Goal: Task Accomplishment & Management: Complete application form

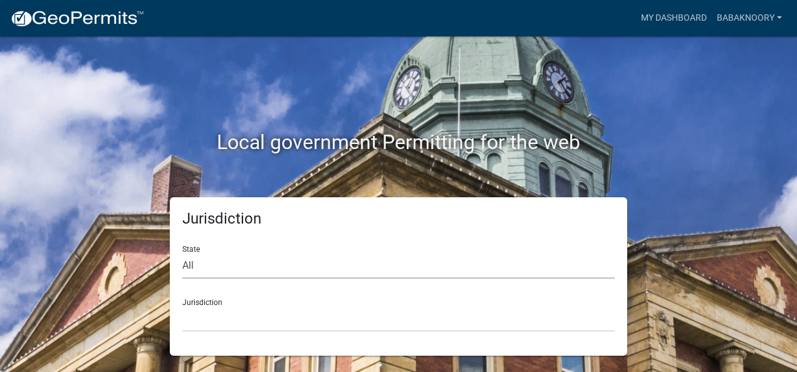
click at [214, 267] on select "All Colorado Georgia Indiana Iowa Kansas Minnesota Ohio South Carolina Wisconsin" at bounding box center [398, 266] width 432 height 26
select select "[US_STATE]"
click at [182, 253] on select "All Colorado Georgia Indiana Iowa Kansas Minnesota Ohio South Carolina Wisconsin" at bounding box center [398, 266] width 432 height 26
click at [208, 294] on div "Jurisdiction City of Charlestown, Indiana City of Jeffersonville, Indiana City …" at bounding box center [398, 310] width 432 height 43
click at [209, 306] on select "City of Charlestown, Indiana City of Jeffersonville, Indiana City of Logansport…" at bounding box center [398, 319] width 432 height 26
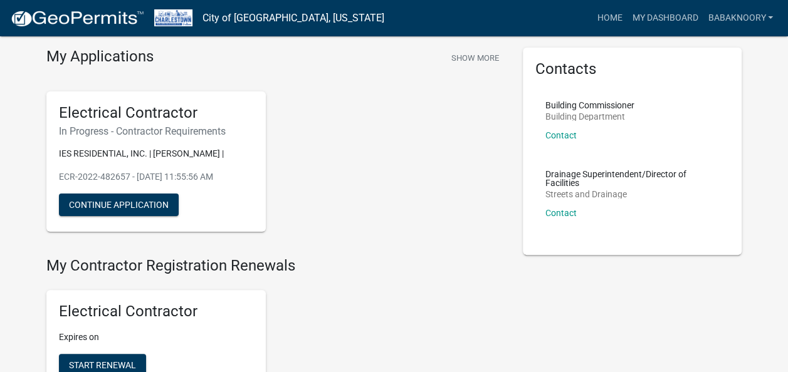
scroll to position [63, 0]
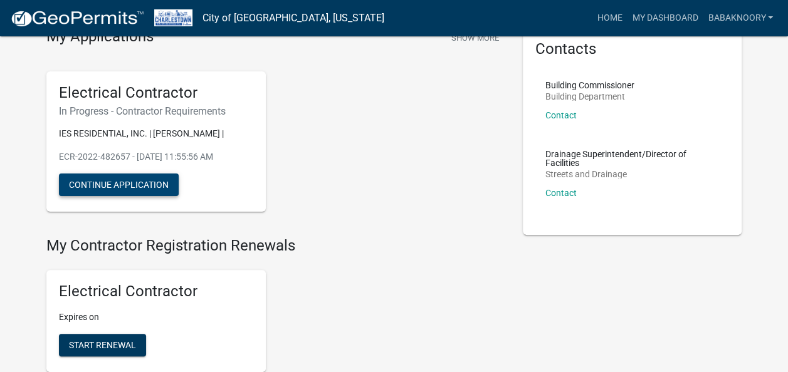
click at [140, 184] on button "Continue Application" at bounding box center [119, 185] width 120 height 23
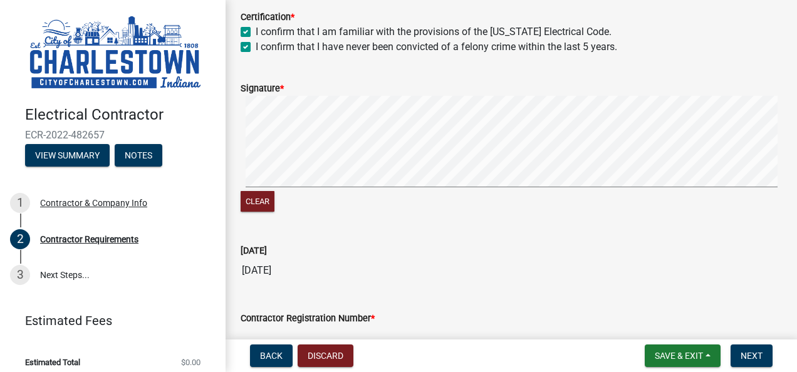
scroll to position [496, 0]
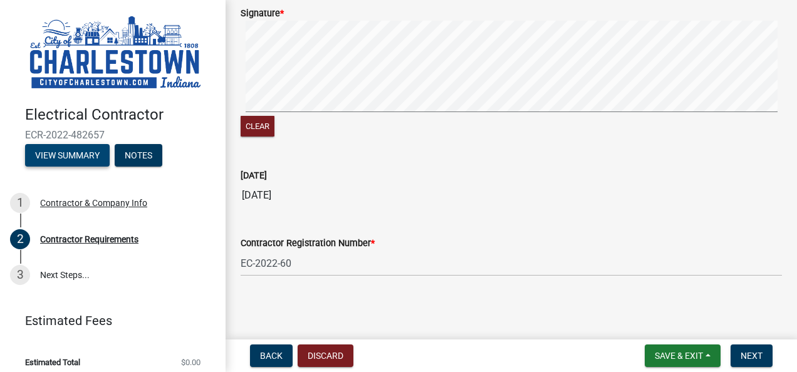
click at [74, 147] on button "View Summary" at bounding box center [67, 155] width 85 height 23
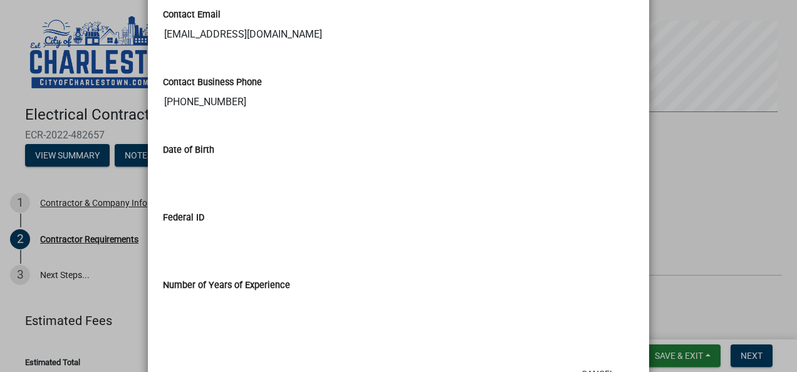
scroll to position [868, 0]
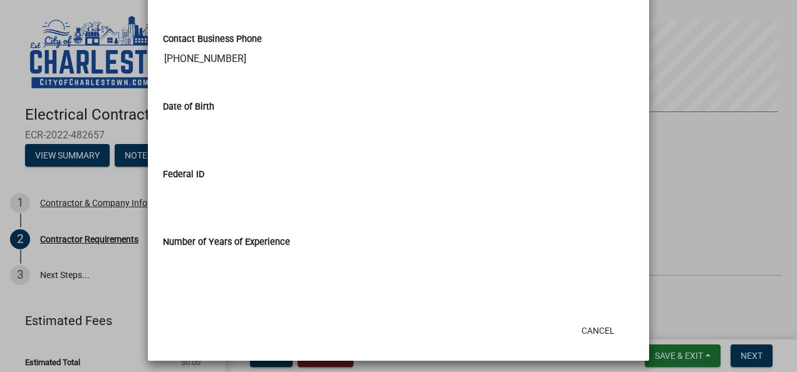
click at [725, 221] on ngb-modal-window "Summary × Printer Friendly Contractor & Company Info Completed On Tuesday, Sept…" at bounding box center [398, 186] width 797 height 372
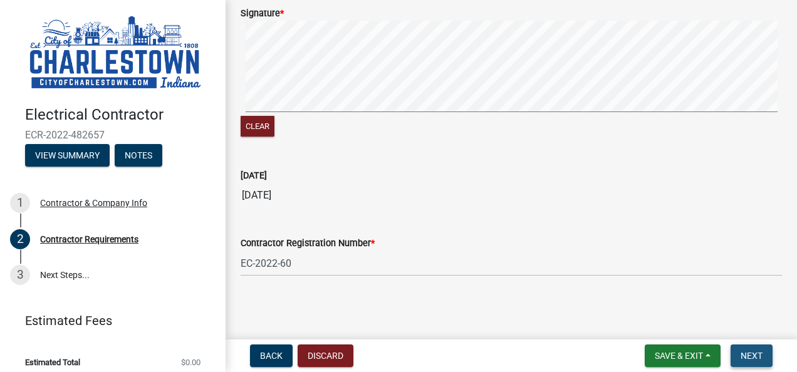
click at [747, 357] on span "Next" at bounding box center [752, 356] width 22 height 10
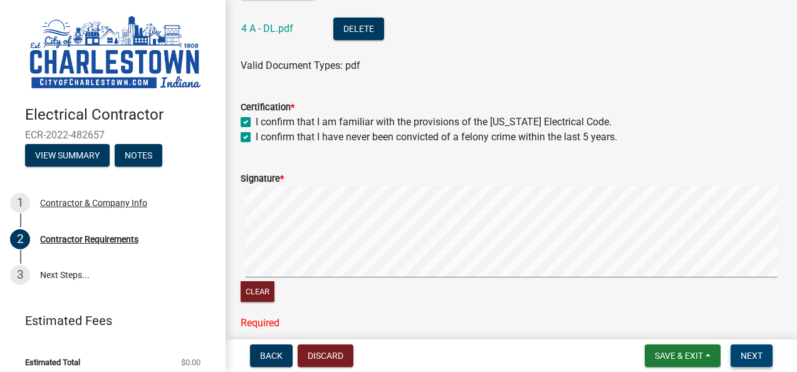
scroll to position [371, 0]
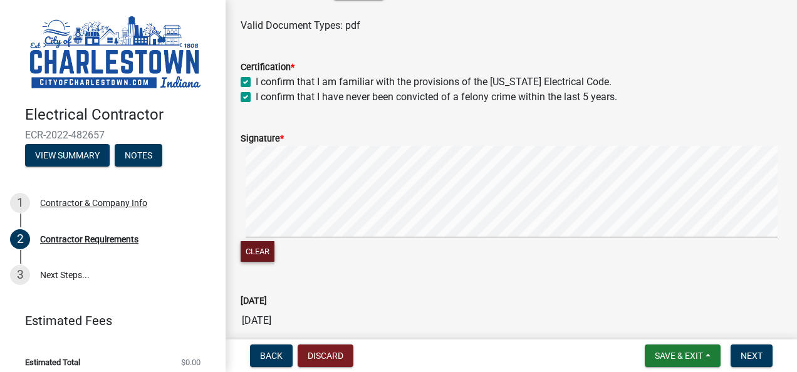
click at [264, 258] on button "Clear" at bounding box center [258, 251] width 34 height 21
click at [273, 259] on button "Clear" at bounding box center [258, 251] width 34 height 21
click at [266, 258] on button "Clear" at bounding box center [258, 251] width 34 height 21
click at [253, 245] on button "Clear" at bounding box center [258, 251] width 34 height 21
click at [749, 360] on span "Next" at bounding box center [752, 356] width 22 height 10
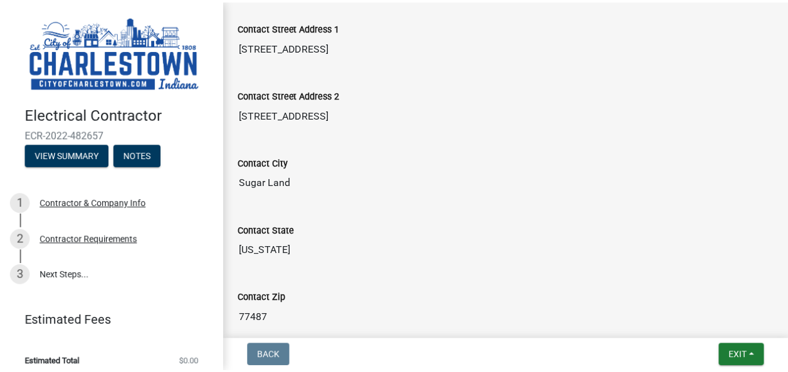
scroll to position [429, 0]
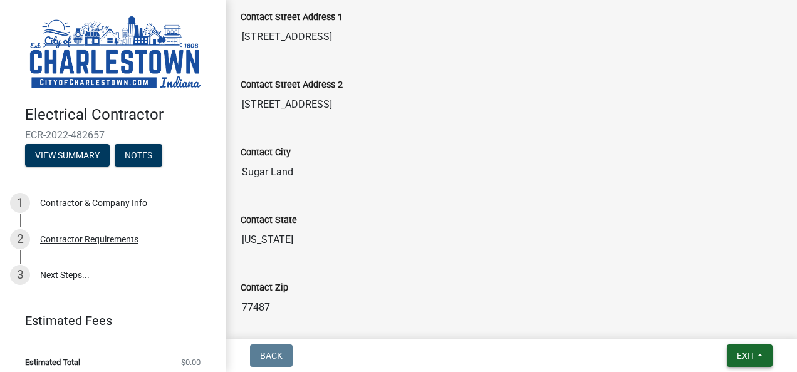
click at [747, 361] on span "Exit" at bounding box center [746, 356] width 18 height 10
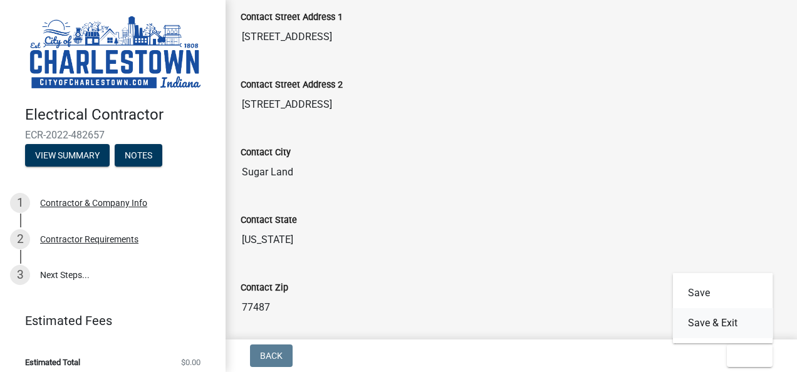
click at [712, 330] on button "Save & Exit" at bounding box center [723, 323] width 100 height 30
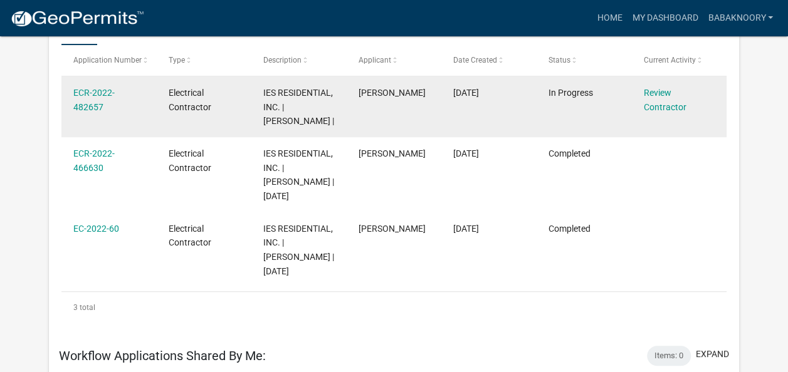
scroll to position [235, 0]
click at [657, 110] on link "Review Contractor" at bounding box center [664, 99] width 43 height 24
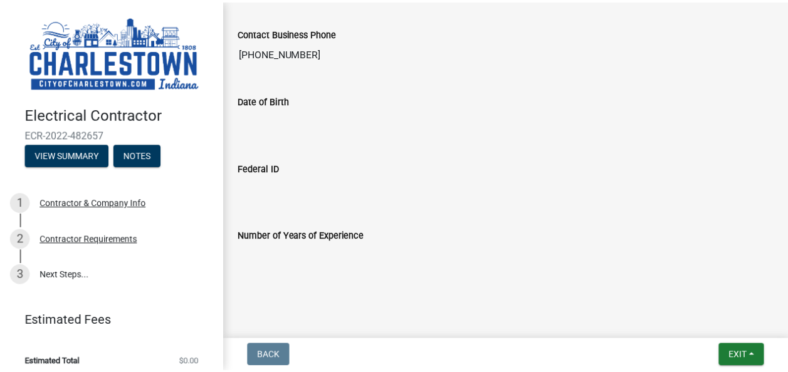
scroll to position [888, 0]
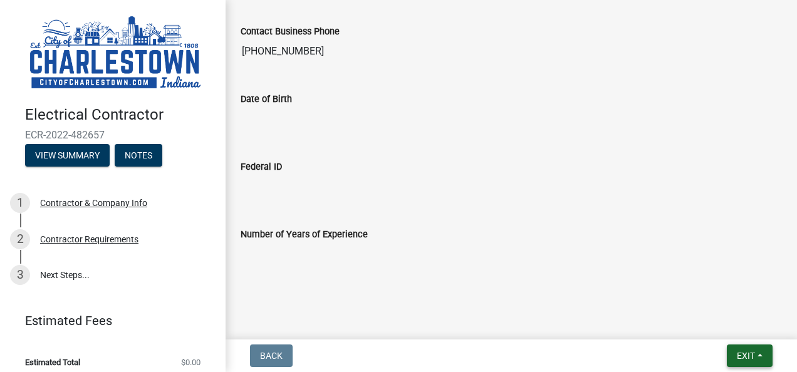
click at [744, 360] on span "Exit" at bounding box center [746, 356] width 18 height 10
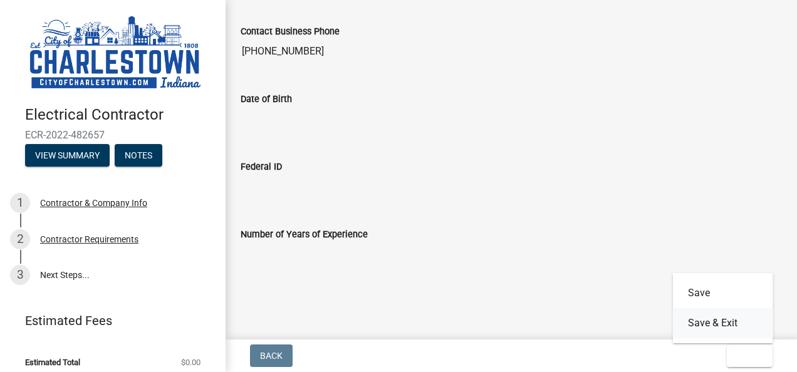
click at [727, 325] on button "Save & Exit" at bounding box center [723, 323] width 100 height 30
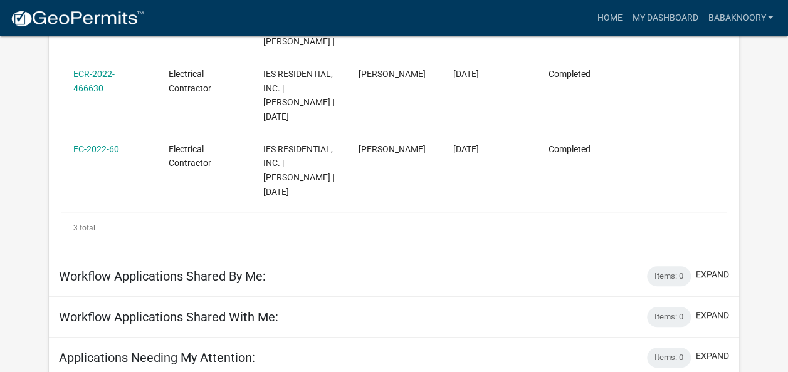
scroll to position [360, 0]
